Goal: Task Accomplishment & Management: Manage account settings

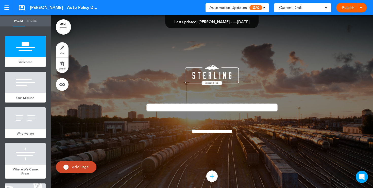
click at [261, 8] on span "276" at bounding box center [256, 7] width 13 height 5
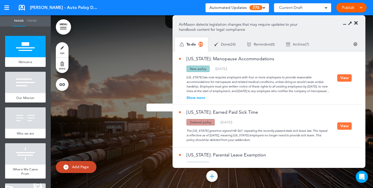
drag, startPoint x: 199, startPoint y: 68, endPoint x: 182, endPoint y: 68, distance: 17.0
click at [182, 68] on div "Updated policy New policy Deleted policy ( 08/29/2025 )" at bounding box center [258, 69] width 159 height 6
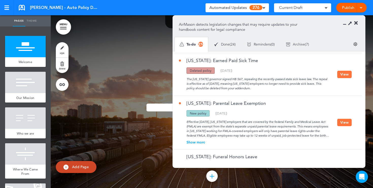
scroll to position [57, 0]
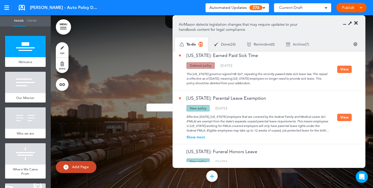
drag, startPoint x: 214, startPoint y: 66, endPoint x: 189, endPoint y: 65, distance: 24.7
click at [189, 65] on div "Deleted policy" at bounding box center [201, 65] width 28 height 6
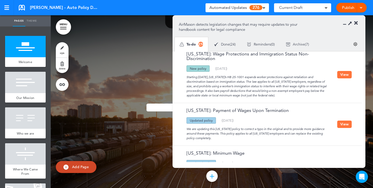
scroll to position [632, 0]
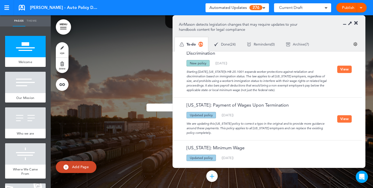
drag, startPoint x: 212, startPoint y: 110, endPoint x: 184, endPoint y: 108, distance: 28.8
click at [184, 112] on div "Updated policy New policy Deleted policy ( 06/23/2025 )" at bounding box center [258, 115] width 159 height 6
drag, startPoint x: 211, startPoint y: 129, endPoint x: 186, endPoint y: 119, distance: 27.1
click at [186, 119] on div "We are updating this [US_STATE] policy to correct a typo in the original and to…" at bounding box center [258, 126] width 159 height 17
click at [349, 115] on button "View" at bounding box center [345, 118] width 14 height 7
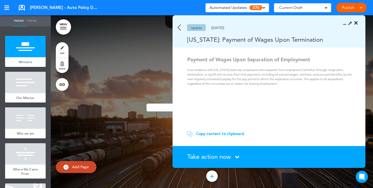
click at [180, 28] on img at bounding box center [179, 27] width 3 height 6
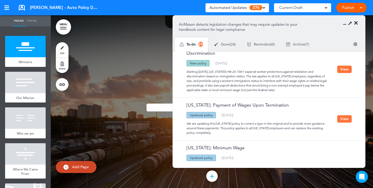
click at [354, 24] on div at bounding box center [352, 23] width 12 height 5
click at [357, 24] on icon at bounding box center [357, 23] width 4 height 5
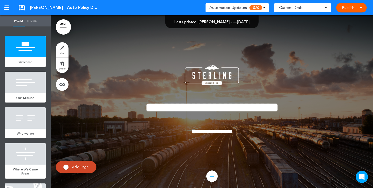
click at [328, 8] on div "Current Draft" at bounding box center [302, 7] width 57 height 9
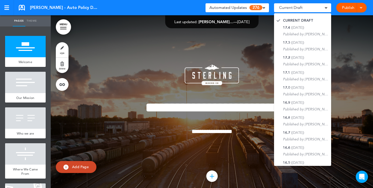
click at [256, 65] on div "**********" at bounding box center [212, 106] width 254 height 122
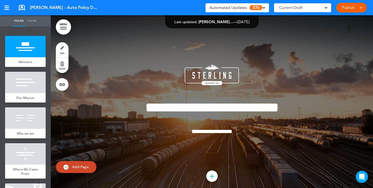
click at [264, 7] on span at bounding box center [264, 7] width 3 height 3
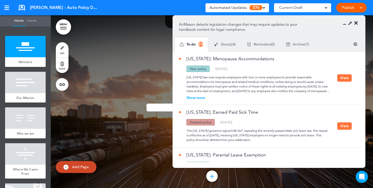
click at [358, 23] on icon at bounding box center [357, 23] width 4 height 5
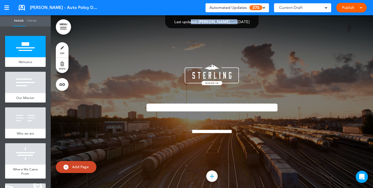
drag, startPoint x: 225, startPoint y: 22, endPoint x: 185, endPoint y: 22, distance: 39.4
click at [185, 22] on div "Last updated: [PERSON_NAME]… — [DATE]" at bounding box center [212, 22] width 75 height 4
click at [62, 26] on link "MENU" at bounding box center [63, 26] width 15 height 15
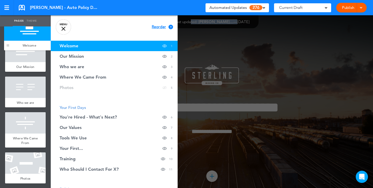
drag, startPoint x: 8, startPoint y: 61, endPoint x: 7, endPoint y: 45, distance: 16.3
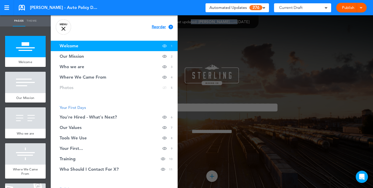
click at [61, 32] on link "MENU" at bounding box center [63, 26] width 15 height 15
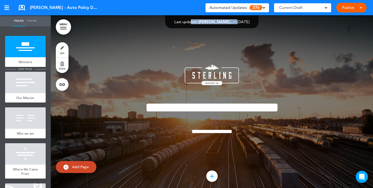
click at [23, 71] on li "add page" at bounding box center [25, 69] width 41 height 4
type input "********"
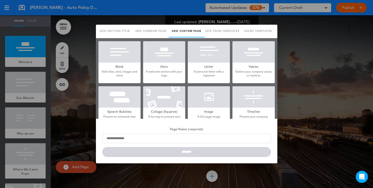
click at [128, 69] on h5 "Blank" at bounding box center [120, 65] width 42 height 7
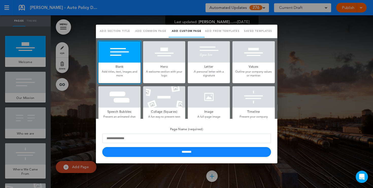
click at [168, 76] on p "A welcome section with your logo" at bounding box center [164, 74] width 42 height 8
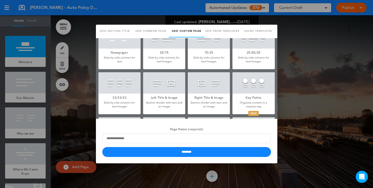
scroll to position [107, 0]
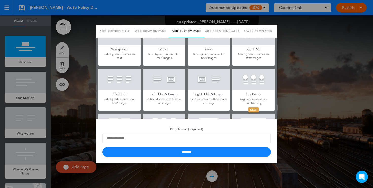
click at [208, 78] on div at bounding box center [209, 79] width 42 height 21
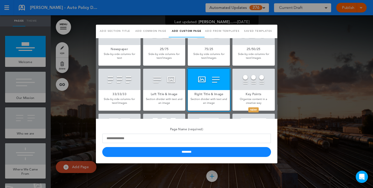
click at [163, 79] on div at bounding box center [164, 79] width 42 height 21
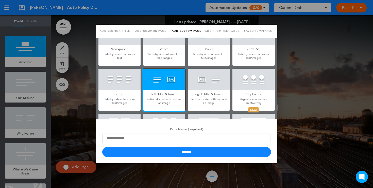
click at [86, 58] on div at bounding box center [186, 94] width 373 height 188
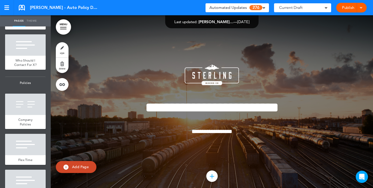
scroll to position [394, 0]
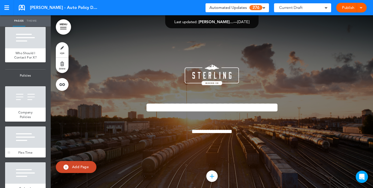
click at [26, 144] on div at bounding box center [25, 136] width 41 height 21
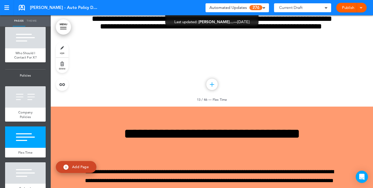
scroll to position [3577, 0]
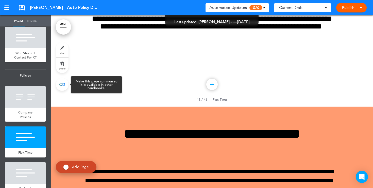
click at [65, 86] on link at bounding box center [62, 84] width 13 height 13
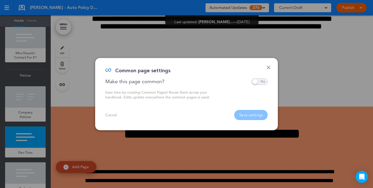
click at [262, 81] on span at bounding box center [260, 81] width 16 height 7
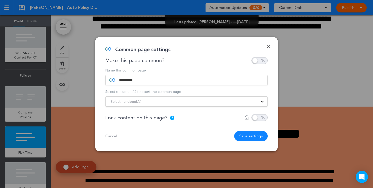
click at [270, 45] on link "Done" at bounding box center [269, 46] width 4 height 4
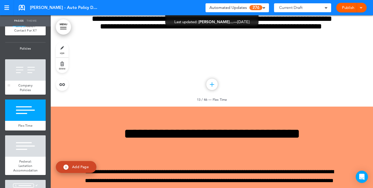
scroll to position [425, 0]
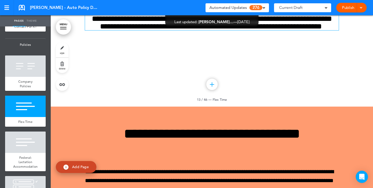
click at [230, 30] on h6 "**********" at bounding box center [212, 22] width 254 height 15
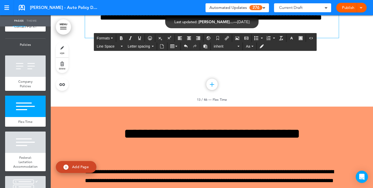
scroll to position [3569, 0]
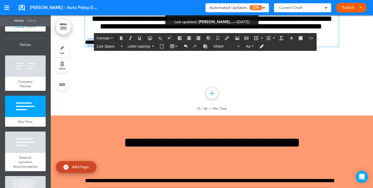
drag, startPoint x: 141, startPoint y: 140, endPoint x: 89, endPoint y: 138, distance: 52.6
click at [89, 47] on p "**********" at bounding box center [212, 42] width 254 height 9
drag, startPoint x: 86, startPoint y: 137, endPoint x: 147, endPoint y: 136, distance: 61.0
click at [147, 47] on p "**********" at bounding box center [212, 42] width 254 height 9
click at [189, 40] on button "Align center" at bounding box center [189, 38] width 8 height 7
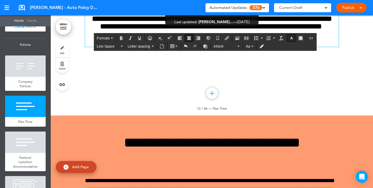
click at [294, 37] on icon "button" at bounding box center [292, 38] width 4 height 4
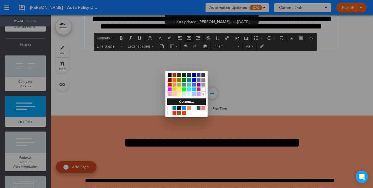
click at [171, 79] on div at bounding box center [170, 79] width 4 height 4
click at [232, 122] on div at bounding box center [186, 94] width 373 height 188
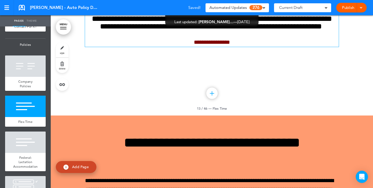
click at [322, 30] on span at bounding box center [323, 26] width 2 height 7
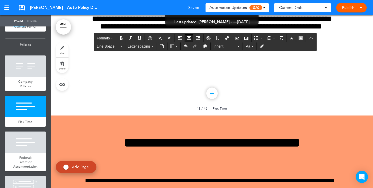
drag, startPoint x: 238, startPoint y: 139, endPoint x: 225, endPoint y: 139, distance: 13.2
click at [225, 45] on span "**********" at bounding box center [212, 42] width 36 height 6
click at [163, 46] on icon "Insert document" at bounding box center [162, 46] width 4 height 4
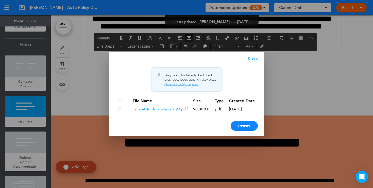
click at [252, 60] on link "Close" at bounding box center [253, 58] width 23 height 13
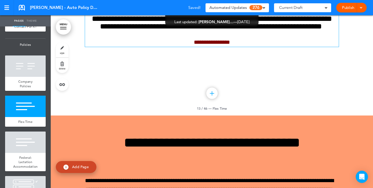
click at [229, 47] on div "**********" at bounding box center [212, 17] width 254 height 58
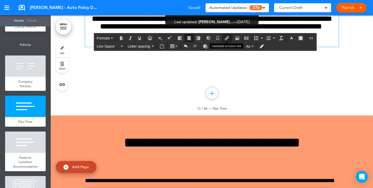
click at [228, 38] on icon "Insert/edit airmason link" at bounding box center [227, 38] width 4 height 4
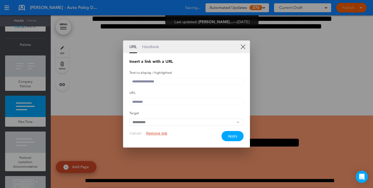
click at [241, 47] on div "URL Handbook" at bounding box center [186, 46] width 127 height 13
click at [244, 45] on link "XX" at bounding box center [243, 46] width 5 height 5
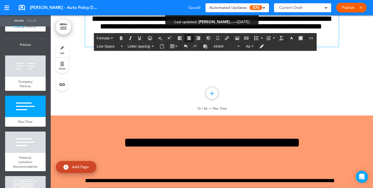
click at [225, 30] on h6 "**********" at bounding box center [212, 22] width 254 height 15
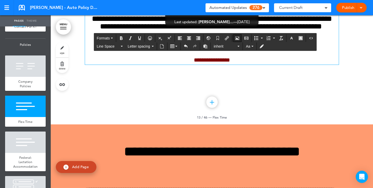
click at [241, 40] on button "Airmason image" at bounding box center [237, 38] width 8 height 7
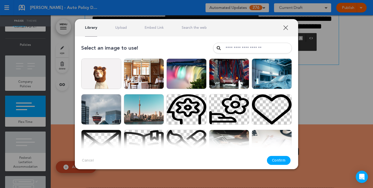
click at [285, 28] on link "XXX" at bounding box center [285, 27] width 5 height 5
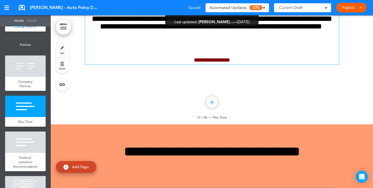
click at [200, 47] on p at bounding box center [212, 42] width 254 height 9
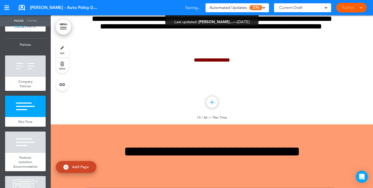
click at [61, 49] on link "style" at bounding box center [62, 49] width 13 height 15
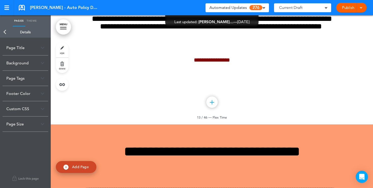
click at [41, 65] on div "Background" at bounding box center [26, 62] width 46 height 15
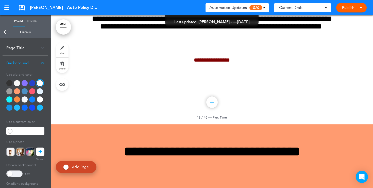
click at [18, 89] on div at bounding box center [17, 91] width 6 height 6
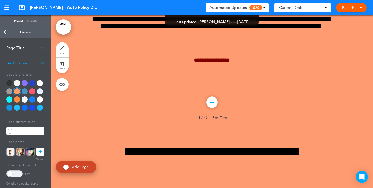
click at [25, 98] on div at bounding box center [25, 99] width 6 height 6
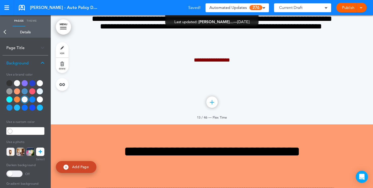
click at [19, 100] on div at bounding box center [17, 99] width 6 height 6
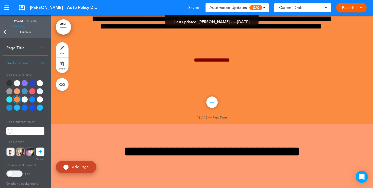
click at [40, 107] on div at bounding box center [40, 107] width 6 height 6
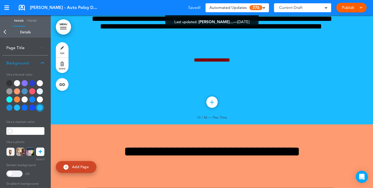
click at [39, 148] on icon at bounding box center [41, 151] width 4 height 8
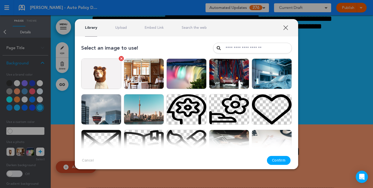
click at [103, 71] on img at bounding box center [101, 73] width 40 height 30
click at [191, 73] on img at bounding box center [187, 73] width 40 height 30
click at [275, 161] on button "Confirm" at bounding box center [279, 160] width 24 height 9
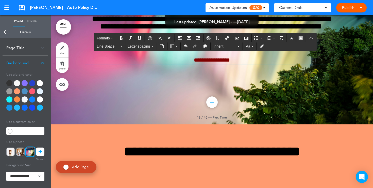
click at [201, 47] on p at bounding box center [212, 42] width 254 height 9
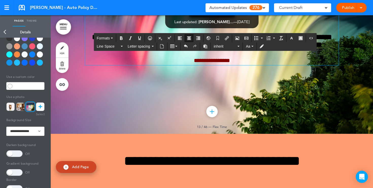
scroll to position [53, 0]
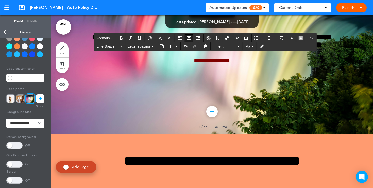
click at [14, 144] on span at bounding box center [14, 145] width 16 height 7
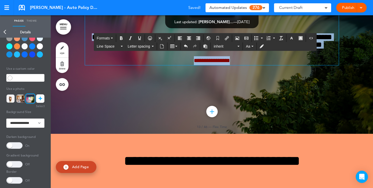
drag, startPoint x: 242, startPoint y: 157, endPoint x: 175, endPoint y: 103, distance: 85.9
click at [175, 65] on div "**********" at bounding box center [212, 36] width 254 height 58
click at [292, 40] on icon "button" at bounding box center [292, 38] width 4 height 4
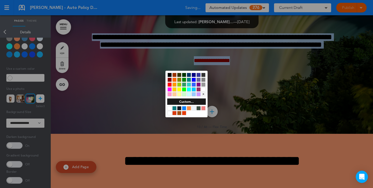
click at [204, 87] on div at bounding box center [203, 89] width 4 height 4
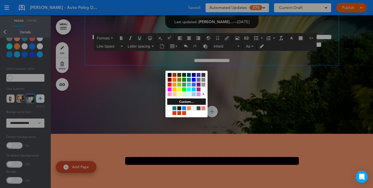
click at [244, 80] on div at bounding box center [186, 94] width 373 height 188
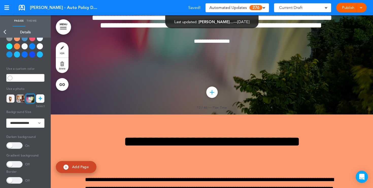
scroll to position [3568, 0]
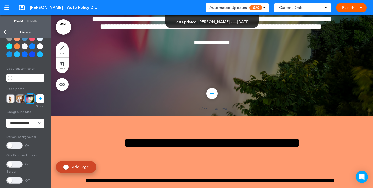
click at [40, 101] on icon at bounding box center [41, 98] width 4 height 8
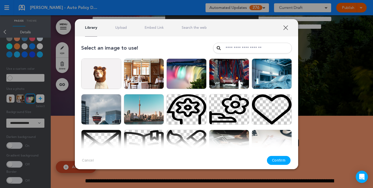
click at [121, 27] on link "Upload" at bounding box center [121, 27] width 12 height 5
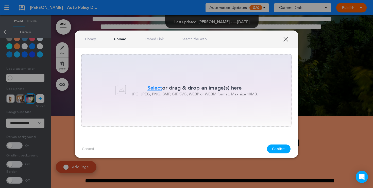
click at [287, 39] on link "XXX" at bounding box center [285, 39] width 5 height 5
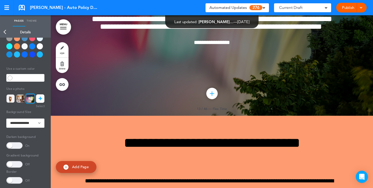
click at [348, 9] on link "Publish" at bounding box center [348, 8] width 16 height 10
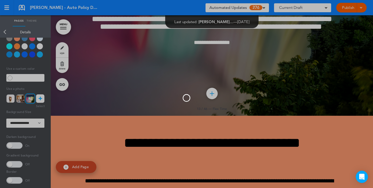
scroll to position [0, 0]
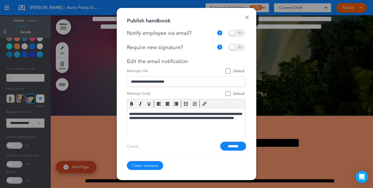
click at [236, 34] on span at bounding box center [237, 33] width 16 height 7
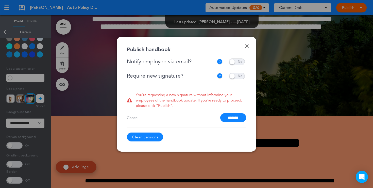
click at [233, 64] on span at bounding box center [237, 61] width 16 height 7
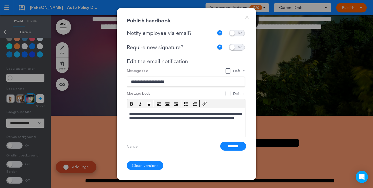
click at [238, 48] on span at bounding box center [237, 47] width 16 height 7
drag, startPoint x: 188, startPoint y: 60, endPoint x: 147, endPoint y: 58, distance: 41.5
click at [147, 58] on div "Edit the email notification" at bounding box center [186, 61] width 118 height 6
click at [230, 146] on input "*******" at bounding box center [233, 145] width 26 height 9
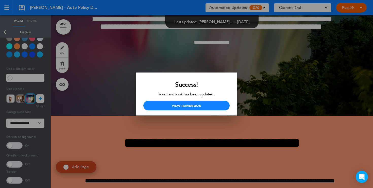
click at [135, 67] on div at bounding box center [186, 94] width 373 height 188
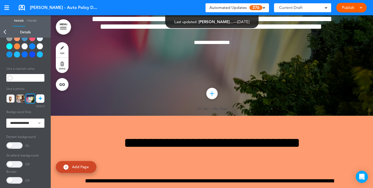
click at [15, 144] on span at bounding box center [14, 145] width 16 height 7
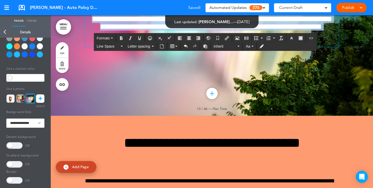
drag, startPoint x: 245, startPoint y: 141, endPoint x: 180, endPoint y: 84, distance: 86.6
click at [180, 47] on div "**********" at bounding box center [212, 18] width 254 height 58
click at [290, 39] on icon "button" at bounding box center [292, 38] width 4 height 4
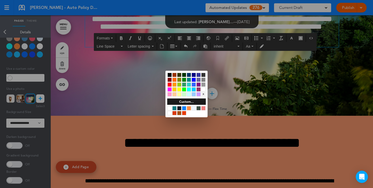
click at [170, 75] on div at bounding box center [170, 75] width 4 height 4
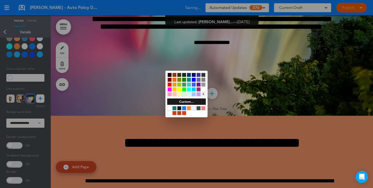
click at [257, 138] on div at bounding box center [186, 94] width 373 height 188
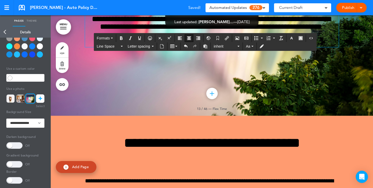
drag, startPoint x: 243, startPoint y: 138, endPoint x: 179, endPoint y: 135, distance: 64.1
click at [179, 47] on p "**********" at bounding box center [212, 42] width 254 height 9
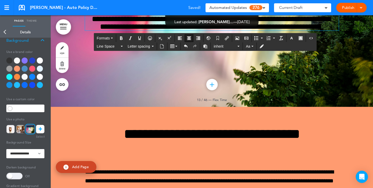
scroll to position [18, 0]
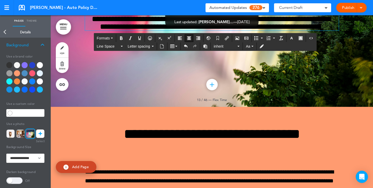
click at [39, 67] on div at bounding box center [40, 65] width 6 height 6
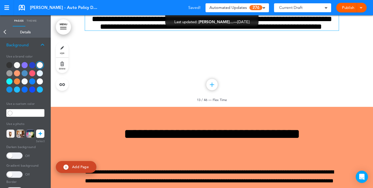
click at [4, 34] on link "Back" at bounding box center [5, 31] width 10 height 11
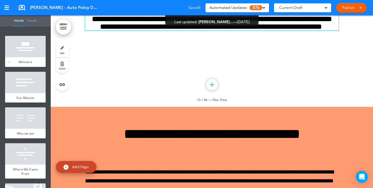
click at [21, 46] on div at bounding box center [25, 46] width 41 height 21
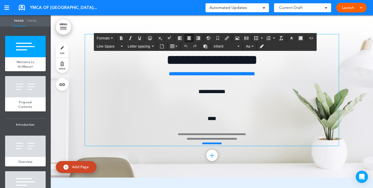
click at [214, 102] on div "**********" at bounding box center [212, 89] width 254 height 111
click at [237, 36] on icon "Airmason image" at bounding box center [237, 38] width 4 height 4
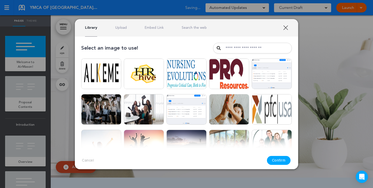
click at [123, 26] on link "Upload" at bounding box center [121, 27] width 12 height 5
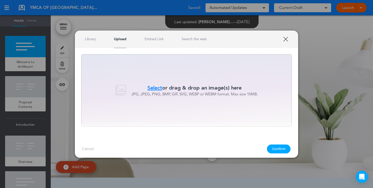
click at [156, 88] on span "Select" at bounding box center [155, 87] width 15 height 7
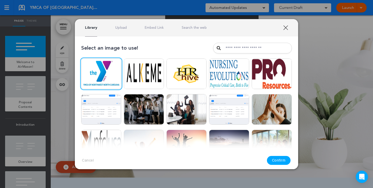
click at [274, 161] on button "Confirm" at bounding box center [279, 160] width 24 height 9
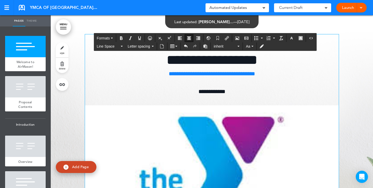
click at [164, 123] on img at bounding box center [212, 184] width 254 height 158
drag, startPoint x: 86, startPoint y: 105, endPoint x: 269, endPoint y: 176, distance: 197.0
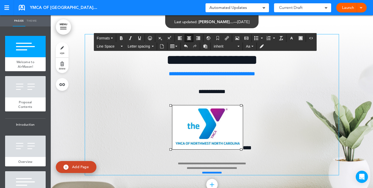
click at [270, 104] on div "**********" at bounding box center [212, 104] width 254 height 140
click at [243, 147] on span "****" at bounding box center [247, 148] width 9 height 6
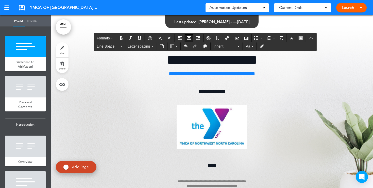
click at [222, 141] on img at bounding box center [212, 127] width 71 height 44
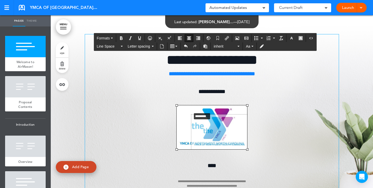
drag, startPoint x: 177, startPoint y: 105, endPoint x: 192, endPoint y: 111, distance: 15.9
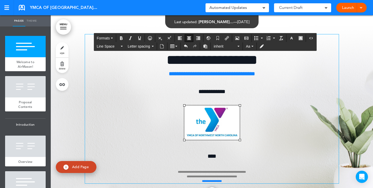
click at [251, 115] on p at bounding box center [212, 124] width 254 height 38
click at [220, 130] on img at bounding box center [212, 122] width 56 height 35
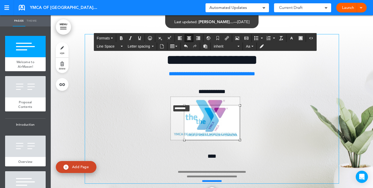
drag, startPoint x: 183, startPoint y: 105, endPoint x: 170, endPoint y: 104, distance: 13.0
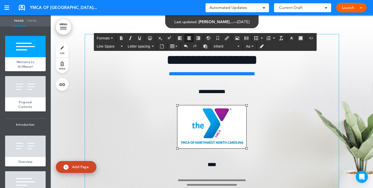
click at [281, 118] on p at bounding box center [212, 128] width 254 height 46
drag, startPoint x: 215, startPoint y: 163, endPoint x: 205, endPoint y: 163, distance: 10.2
click at [205, 163] on p "**********" at bounding box center [212, 175] width 254 height 31
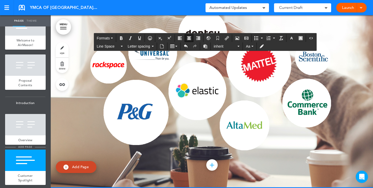
scroll to position [30, 0]
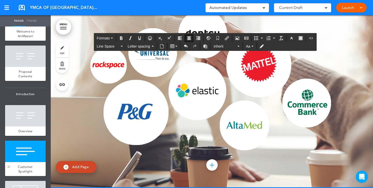
click at [9, 166] on div at bounding box center [9, 167] width 3 height 2
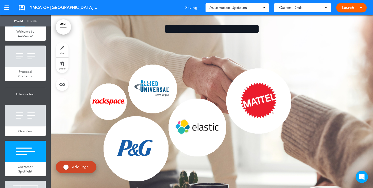
scroll to position [590, 0]
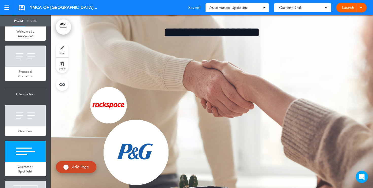
click at [63, 54] on span "style" at bounding box center [62, 52] width 5 height 3
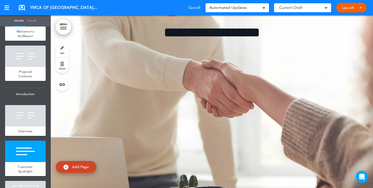
type input "******"
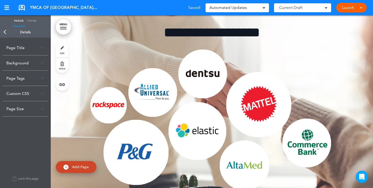
click at [39, 65] on div "Background" at bounding box center [26, 62] width 46 height 15
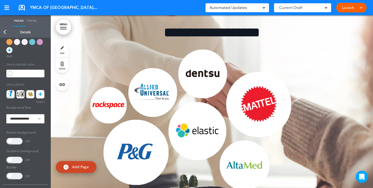
scroll to position [59, 0]
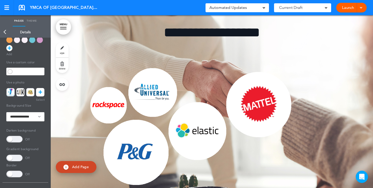
click at [15, 139] on span at bounding box center [14, 139] width 16 height 7
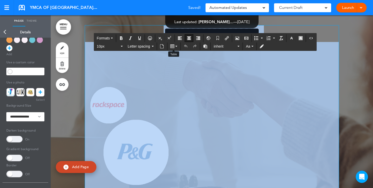
drag, startPoint x: 276, startPoint y: 42, endPoint x: 177, endPoint y: 78, distance: 105.5
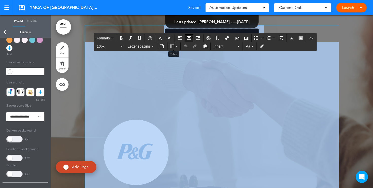
click at [177, 78] on div "**********" at bounding box center [212, 114] width 254 height 179
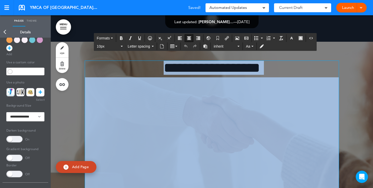
scroll to position [551, 0]
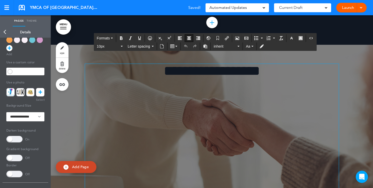
click at [281, 78] on h1 "**********" at bounding box center [212, 71] width 254 height 14
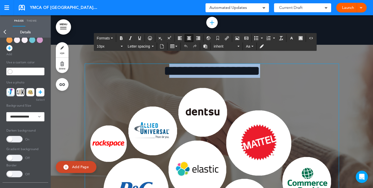
drag, startPoint x: 278, startPoint y: 80, endPoint x: 157, endPoint y: 82, distance: 120.9
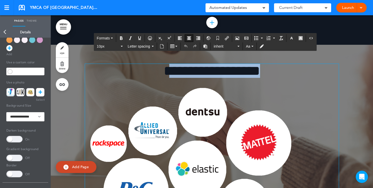
click at [157, 78] on h1 "**********" at bounding box center [212, 71] width 254 height 14
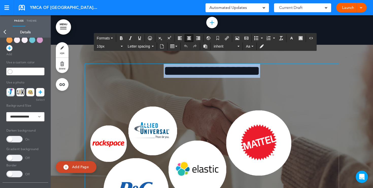
drag, startPoint x: 155, startPoint y: 81, endPoint x: 282, endPoint y: 81, distance: 126.8
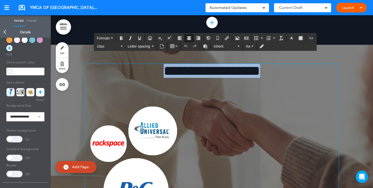
click at [282, 78] on h1 "**********" at bounding box center [212, 71] width 254 height 14
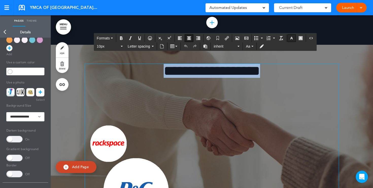
click at [291, 40] on icon "button" at bounding box center [292, 38] width 4 height 4
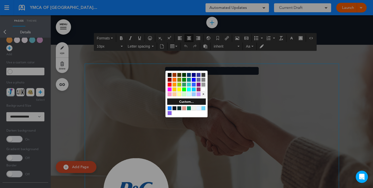
click at [203, 89] on div at bounding box center [203, 89] width 4 height 4
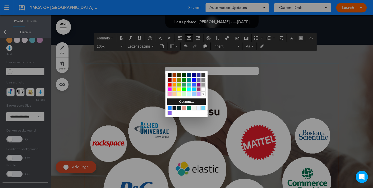
click at [259, 99] on div at bounding box center [186, 94] width 373 height 188
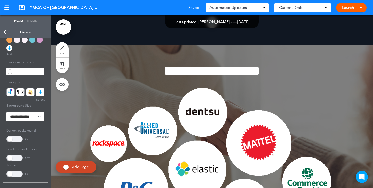
click at [4, 31] on link "Back" at bounding box center [5, 31] width 10 height 11
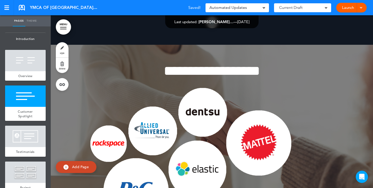
scroll to position [127, 0]
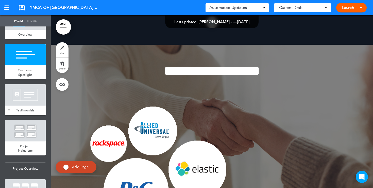
click at [24, 105] on div "Testimonials" at bounding box center [25, 110] width 41 height 10
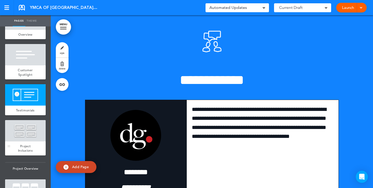
click at [28, 125] on div at bounding box center [25, 130] width 41 height 21
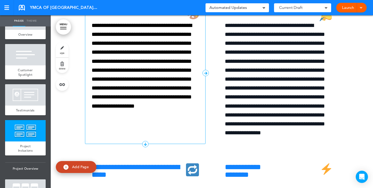
scroll to position [1784, 0]
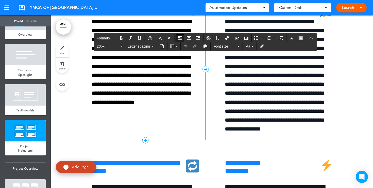
drag, startPoint x: 185, startPoint y: 30, endPoint x: 155, endPoint y: 33, distance: 30.8
click at [155, 12] on span "**********" at bounding box center [134, 8] width 85 height 7
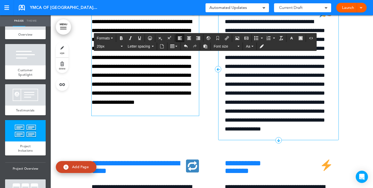
click at [298, 12] on h6 "**********" at bounding box center [278, 9] width 107 height 8
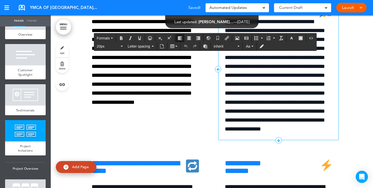
scroll to position [1793, 0]
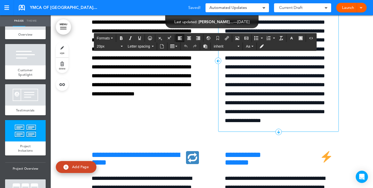
drag, startPoint x: 259, startPoint y: 30, endPoint x: 230, endPoint y: 30, distance: 29.2
click at [230, 4] on span "**********" at bounding box center [272, -1] width 94 height 7
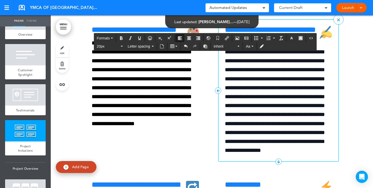
scroll to position [1752, 0]
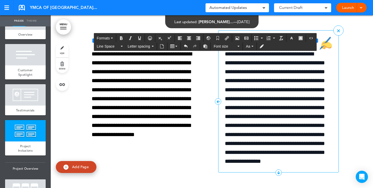
click at [242, 98] on p "**********" at bounding box center [278, 108] width 107 height 116
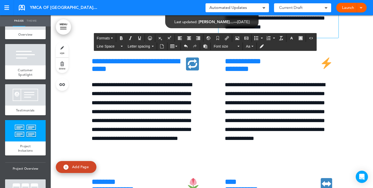
scroll to position [1897, 0]
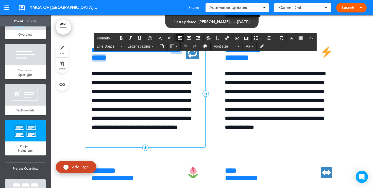
drag, startPoint x: 125, startPoint y: 97, endPoint x: 94, endPoint y: 97, distance: 30.5
click at [94, 61] on h6 "**********" at bounding box center [145, 53] width 107 height 15
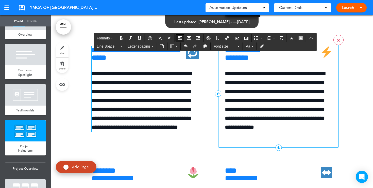
click at [339, 45] on link ">" at bounding box center [339, 40] width 10 height 10
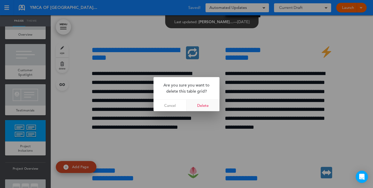
click at [202, 106] on link "Delete" at bounding box center [203, 105] width 33 height 11
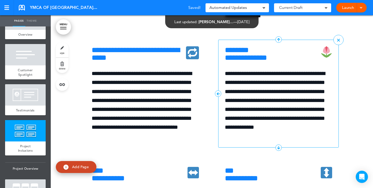
click at [308, 61] on h6 "**********" at bounding box center [278, 53] width 107 height 15
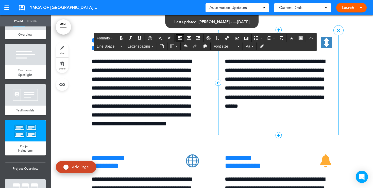
scroll to position [2028, 0]
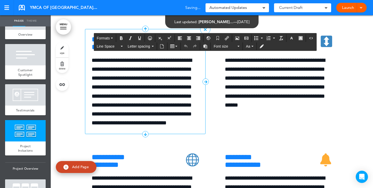
click at [147, 91] on div "**********" at bounding box center [145, 82] width 107 height 92
click at [142, 51] on h6 "**********" at bounding box center [145, 43] width 107 height 15
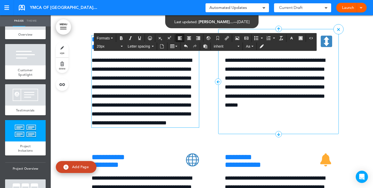
click at [278, 51] on h6 "**********" at bounding box center [278, 43] width 107 height 15
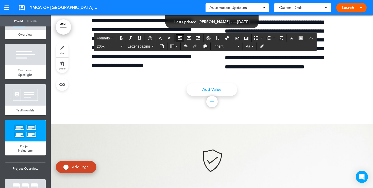
scroll to position [2486, 0]
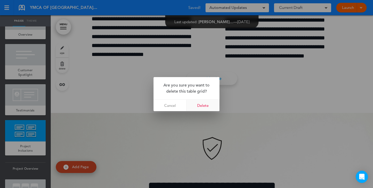
click at [199, 107] on link "Delete" at bounding box center [203, 105] width 33 height 11
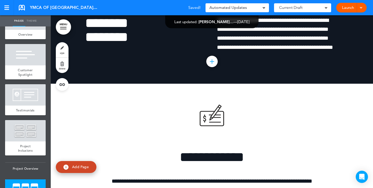
scroll to position [2988, 0]
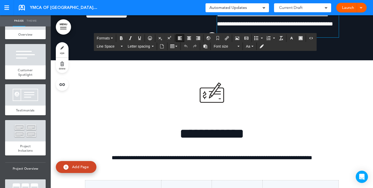
drag, startPoint x: 333, startPoint y: 88, endPoint x: 318, endPoint y: 88, distance: 15.2
click at [318, 28] on p "**********" at bounding box center [278, 11] width 122 height 36
click at [321, 28] on p "**********" at bounding box center [278, 11] width 122 height 36
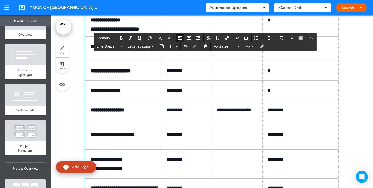
scroll to position [3210, 0]
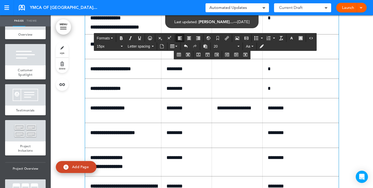
click at [179, 22] on p at bounding box center [189, 17] width 44 height 9
click at [224, 22] on p at bounding box center [239, 17] width 44 height 9
click at [272, 22] on p "*" at bounding box center [303, 17] width 70 height 9
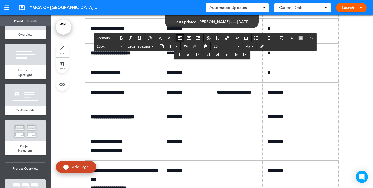
scroll to position [3245, 0]
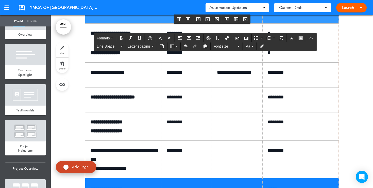
drag, startPoint x: 90, startPoint y: 109, endPoint x: 289, endPoint y: 107, distance: 198.7
click at [289, 23] on tr "**********" at bounding box center [212, 11] width 254 height 25
click at [174, 46] on icon "Table" at bounding box center [172, 46] width 4 height 4
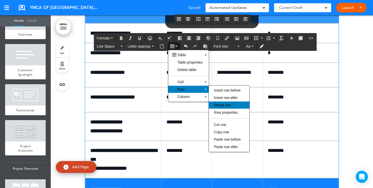
click at [221, 105] on span "Delete row" at bounding box center [222, 105] width 17 height 4
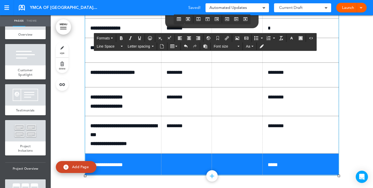
click at [223, 18] on td at bounding box center [237, 9] width 51 height 20
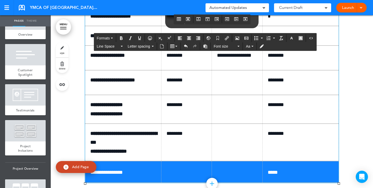
scroll to position [3234, 0]
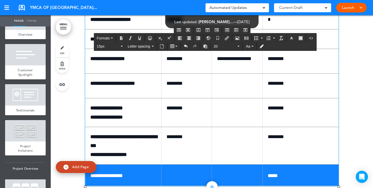
drag, startPoint x: 187, startPoint y: 121, endPoint x: 165, endPoint y: 121, distance: 22.1
click at [165, 29] on td "********" at bounding box center [186, 20] width 51 height 20
drag, startPoint x: 187, startPoint y: 140, endPoint x: 166, endPoint y: 140, distance: 21.1
click at [166, 49] on td "********" at bounding box center [186, 39] width 51 height 20
click at [273, 24] on p "*" at bounding box center [303, 19] width 70 height 9
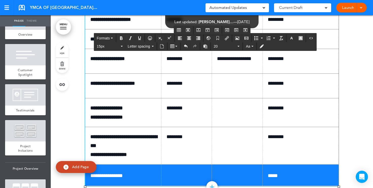
click at [274, 43] on p "*" at bounding box center [303, 39] width 70 height 9
click at [229, 29] on td at bounding box center [237, 20] width 51 height 20
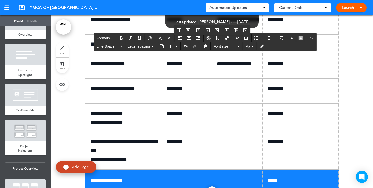
click at [225, 54] on td at bounding box center [237, 44] width 51 height 20
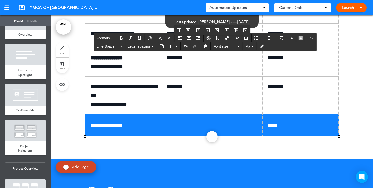
scroll to position [3296, 0]
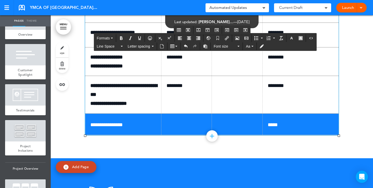
click at [229, 37] on p at bounding box center [239, 32] width 44 height 9
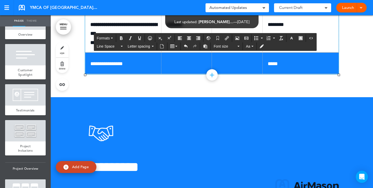
scroll to position [3365, 0]
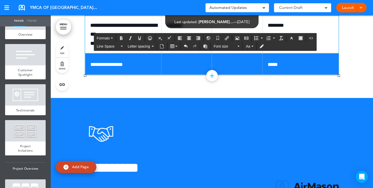
click at [270, 67] on span "*****" at bounding box center [273, 64] width 10 height 5
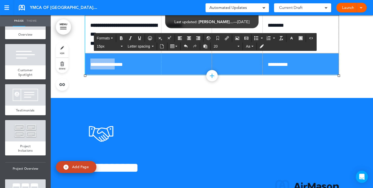
drag, startPoint x: 302, startPoint y: 165, endPoint x: 116, endPoint y: 169, distance: 185.2
click at [116, 75] on tr "**********" at bounding box center [212, 64] width 254 height 22
click at [241, 46] on button "20" at bounding box center [227, 46] width 30 height 7
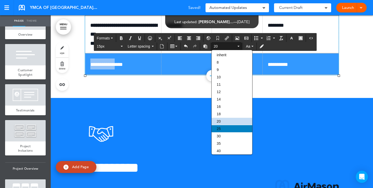
click at [223, 131] on div "25" at bounding box center [232, 128] width 41 height 7
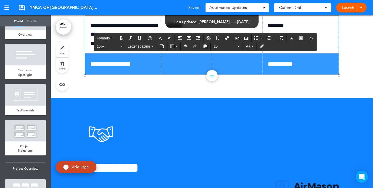
click at [295, 15] on td "********" at bounding box center [301, 1] width 76 height 28
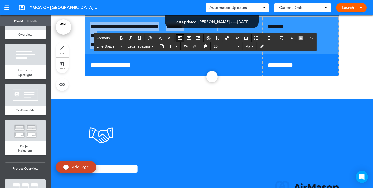
scroll to position [3366, 0]
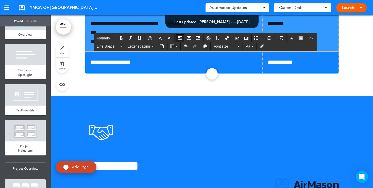
drag, startPoint x: 89, startPoint y: 101, endPoint x: 290, endPoint y: 135, distance: 203.5
click at [234, 48] on span "Font size" at bounding box center [225, 46] width 23 height 5
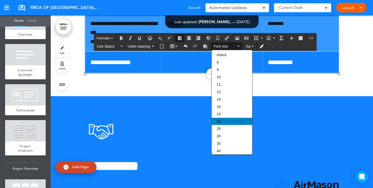
click at [220, 123] on span "20" at bounding box center [219, 121] width 4 height 4
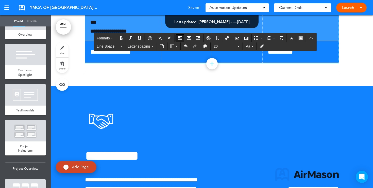
scroll to position [3357, 0]
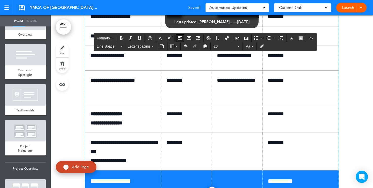
scroll to position [3212, 0]
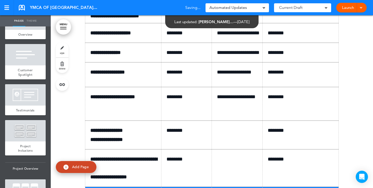
click at [352, 5] on link "Launch" at bounding box center [348, 8] width 16 height 10
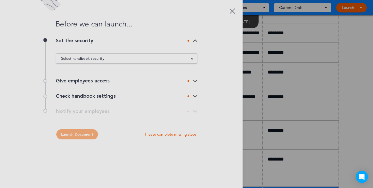
scroll to position [0, 0]
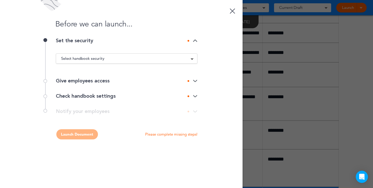
click at [188, 59] on div "Select handbook security" at bounding box center [126, 59] width 141 height 6
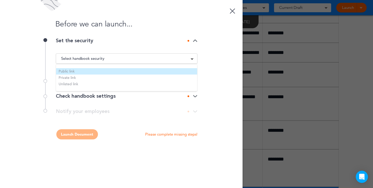
click at [104, 72] on li "Public link" at bounding box center [126, 71] width 141 height 6
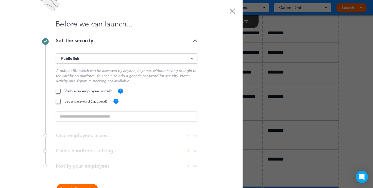
scroll to position [16, 0]
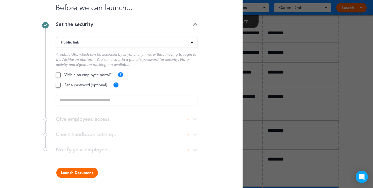
click at [76, 172] on button "Launch Document" at bounding box center [77, 172] width 42 height 10
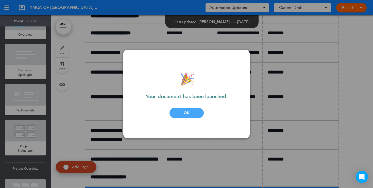
click at [194, 114] on div "OK" at bounding box center [187, 113] width 34 height 10
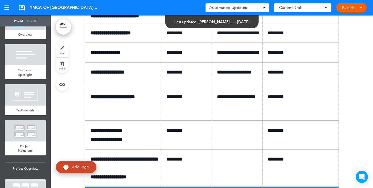
click at [349, 54] on div at bounding box center [212, 33] width 323 height 395
